Goal: Browse casually: Explore the website without a specific task or goal

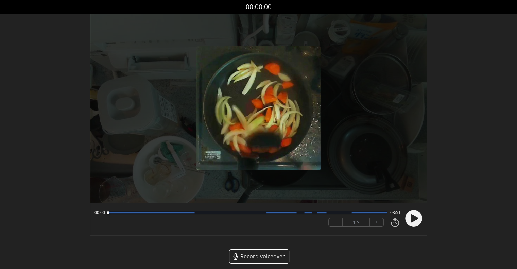
click at [380, 223] on button "+" at bounding box center [377, 222] width 14 height 8
click at [415, 216] on icon at bounding box center [414, 218] width 7 height 8
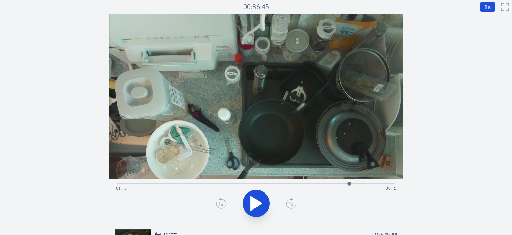
drag, startPoint x: 121, startPoint y: 183, endPoint x: 349, endPoint y: 177, distance: 228.0
click at [349, 177] on div "Time elapsed: 01:15 Time remaining: 00:15" at bounding box center [256, 119] width 294 height 210
drag, startPoint x: 357, startPoint y: 183, endPoint x: 376, endPoint y: 183, distance: 19.1
click at [376, 183] on div at bounding box center [375, 184] width 4 height 4
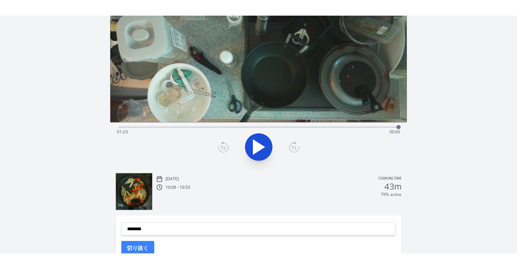
scroll to position [32, 0]
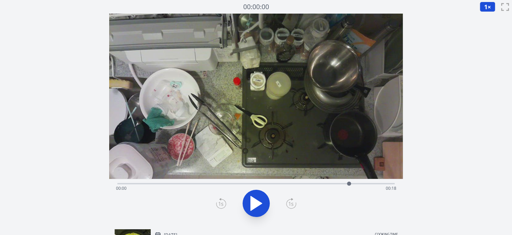
drag, startPoint x: 119, startPoint y: 184, endPoint x: 359, endPoint y: 184, distance: 240.5
click at [351, 184] on div at bounding box center [349, 184] width 4 height 4
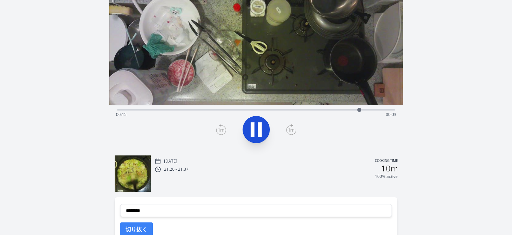
scroll to position [34, 0]
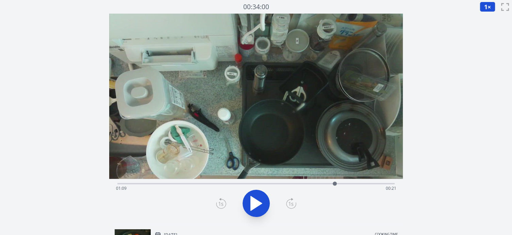
drag, startPoint x: 122, startPoint y: 184, endPoint x: 335, endPoint y: 185, distance: 212.3
click at [335, 185] on div at bounding box center [335, 184] width 4 height 4
